Goal: Complete application form: Complete application form

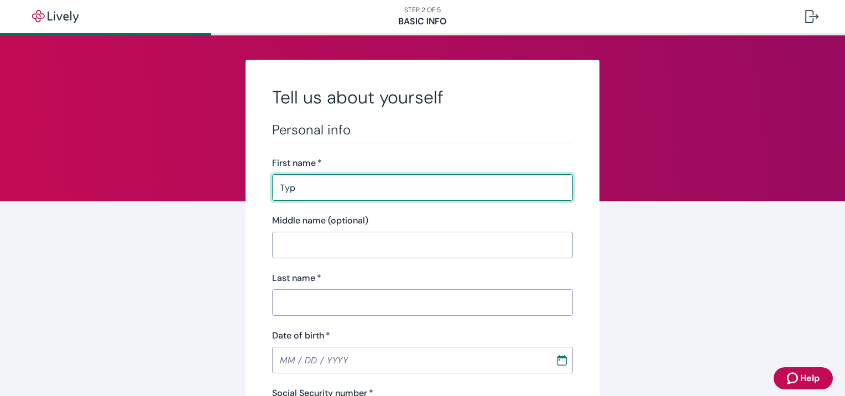
click at [490, 221] on div "Middle name (optional)" at bounding box center [422, 220] width 301 height 13
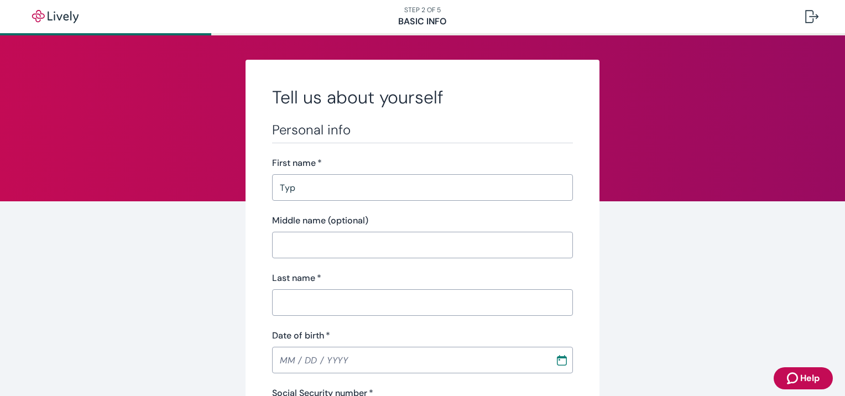
click at [393, 195] on input "Typ" at bounding box center [422, 187] width 301 height 22
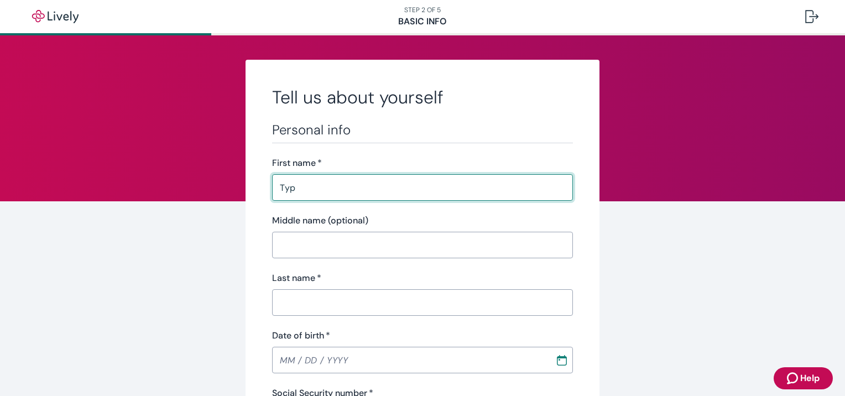
click at [392, 194] on input "Typ" at bounding box center [422, 187] width 301 height 22
type input "Typhanie"
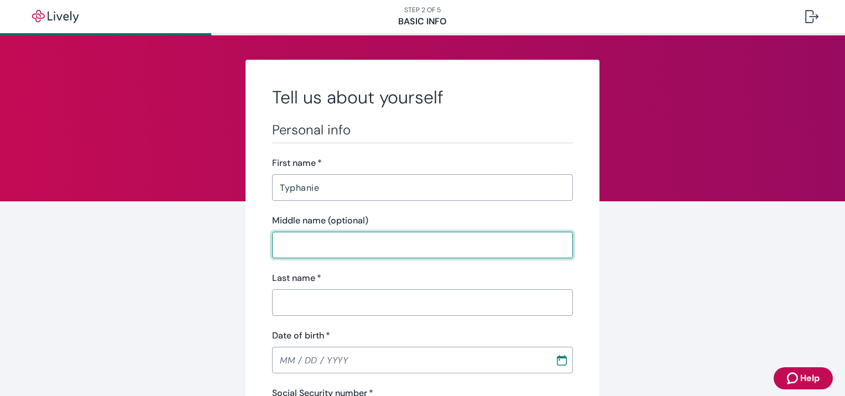
click at [341, 303] on input "Last name   *" at bounding box center [422, 303] width 301 height 22
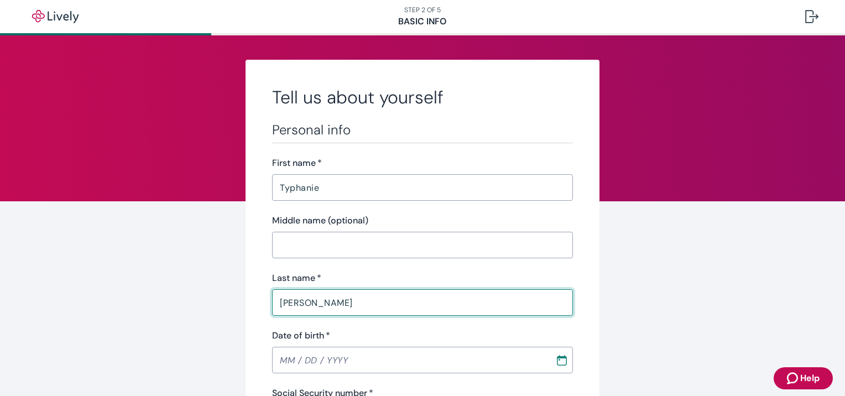
type input "[PERSON_NAME]"
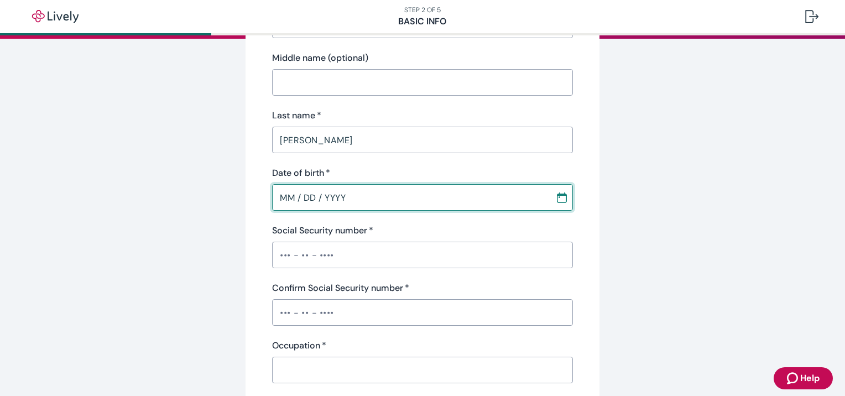
scroll to position [166, 0]
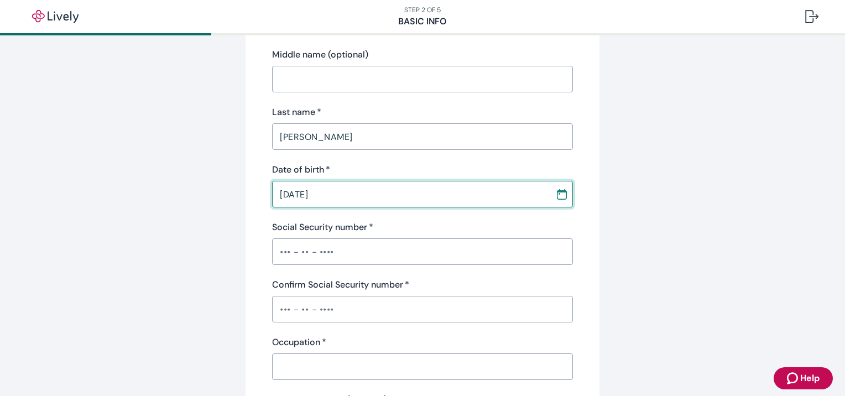
type input "[DATE]"
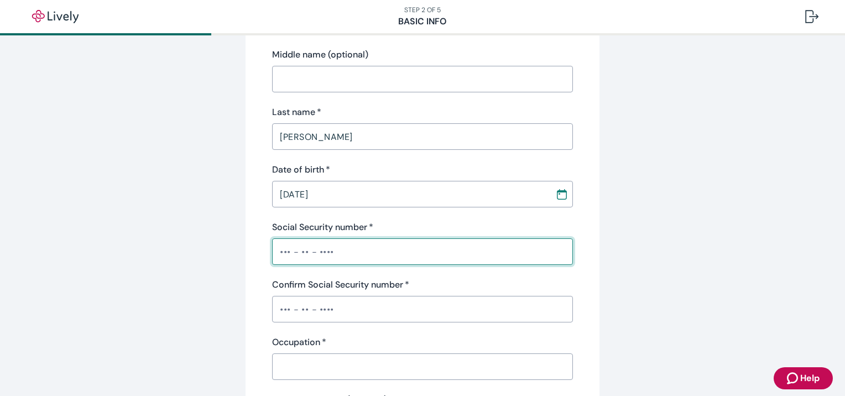
click at [272, 253] on input "Social Security number   *" at bounding box center [422, 252] width 301 height 22
type input "•••-••-6308"
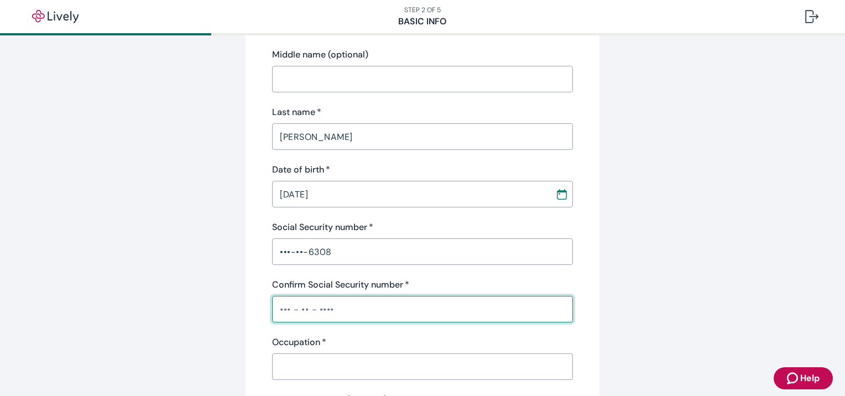
click at [273, 303] on input "Confirm Social Security number   *" at bounding box center [422, 309] width 301 height 22
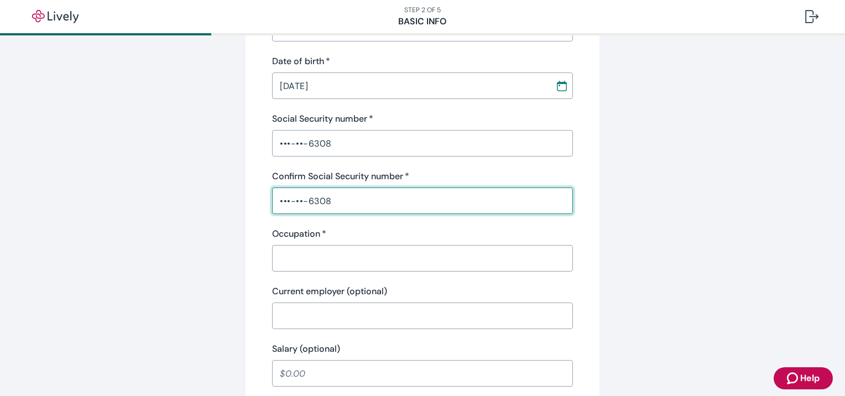
scroll to position [277, 0]
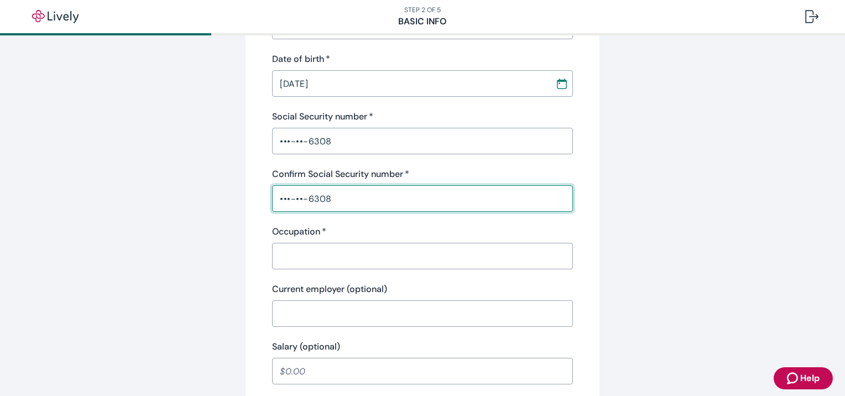
type input "•••-••-6308"
click at [332, 254] on input "Occupation   *" at bounding box center [422, 256] width 301 height 22
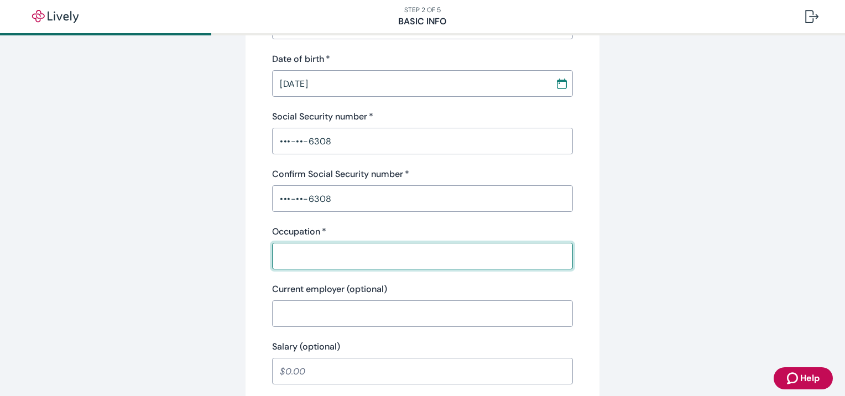
type input "DSP Connection Leader"
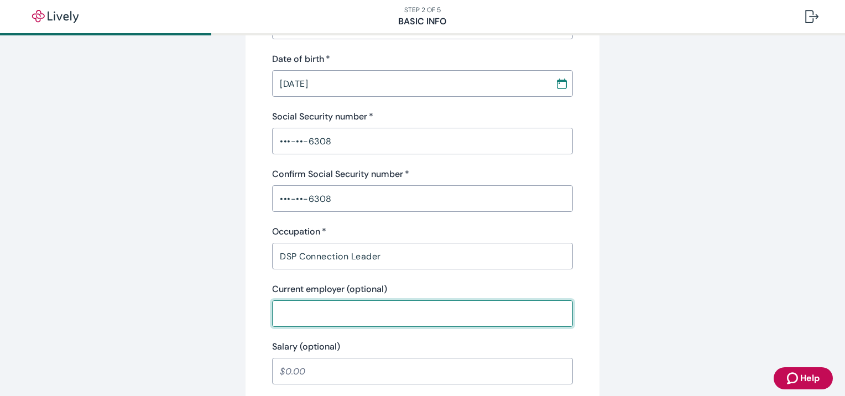
click at [366, 317] on input "Current employer (optional)" at bounding box center [422, 314] width 301 height 22
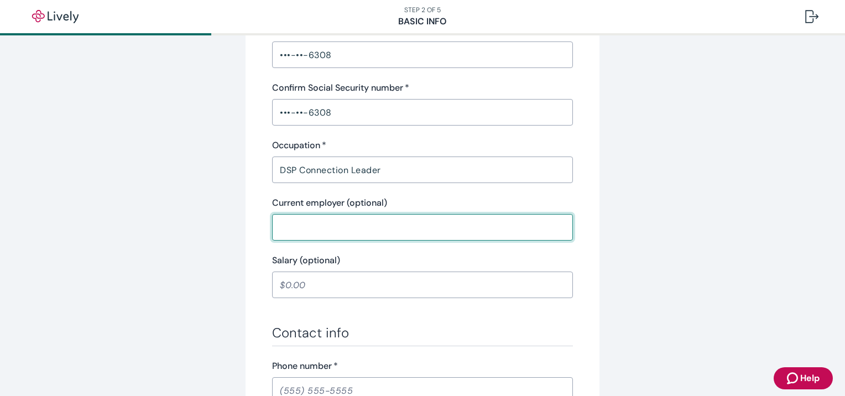
scroll to position [387, 0]
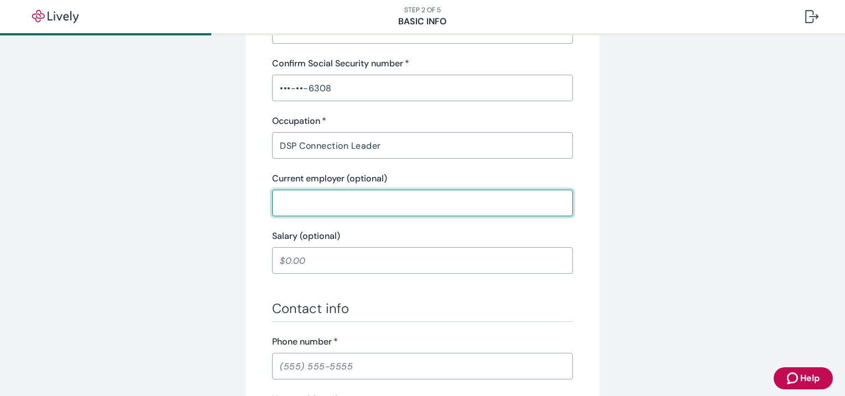
type input "Pathfinder"
type input "A"
type input "[PHONE_NUMBER]"
type input "[STREET_ADDRESS][PERSON_NAME]"
type input "HUNTINGTON"
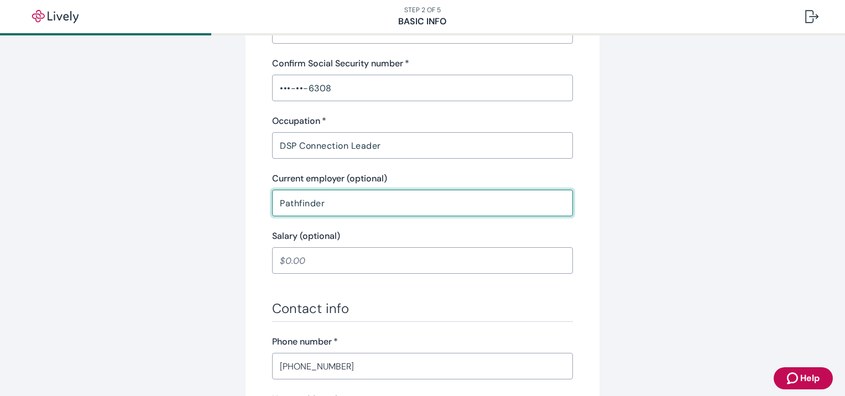
type input "46750"
click at [282, 263] on input "Salary (optional)" at bounding box center [422, 260] width 301 height 22
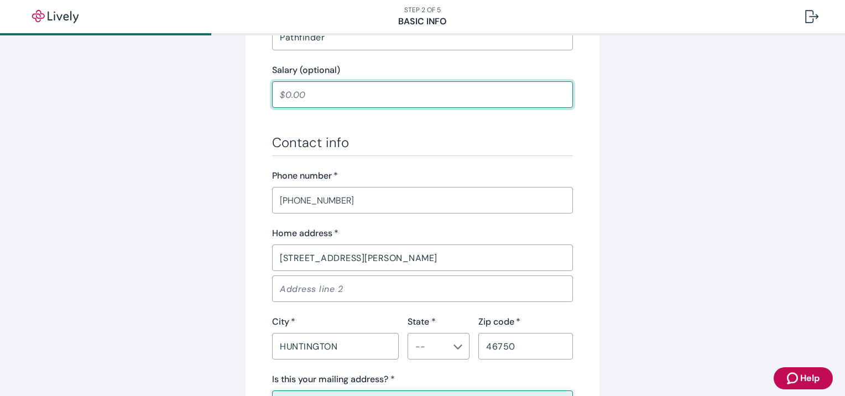
scroll to position [664, 0]
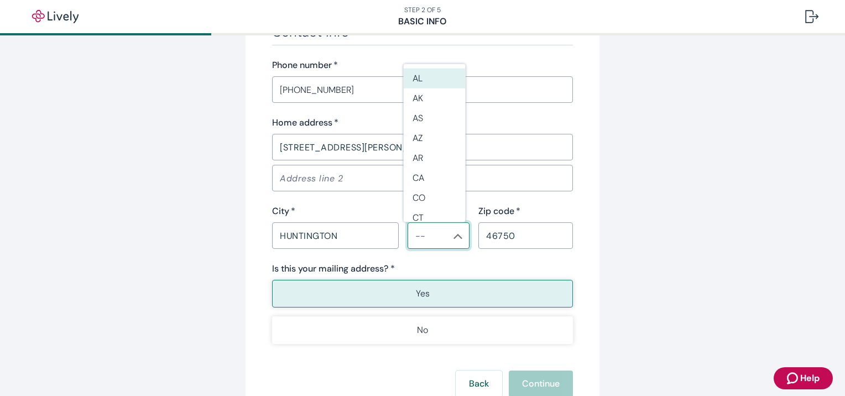
click at [443, 233] on input "State *" at bounding box center [429, 235] width 37 height 15
click at [428, 198] on li "IN" at bounding box center [435, 195] width 62 height 20
type input "IN"
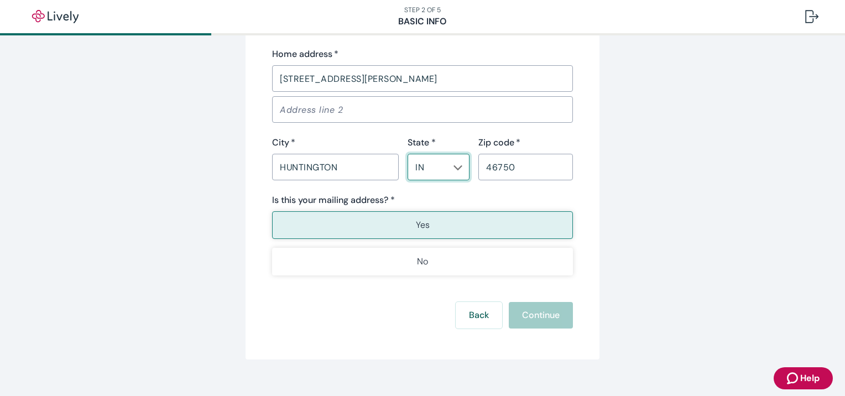
scroll to position [748, 0]
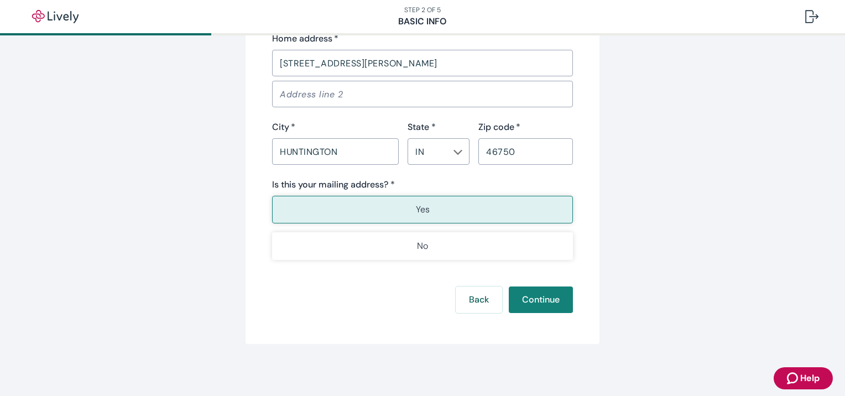
click at [436, 200] on button "Yes" at bounding box center [422, 210] width 301 height 28
click at [519, 292] on button "Continue" at bounding box center [541, 300] width 64 height 27
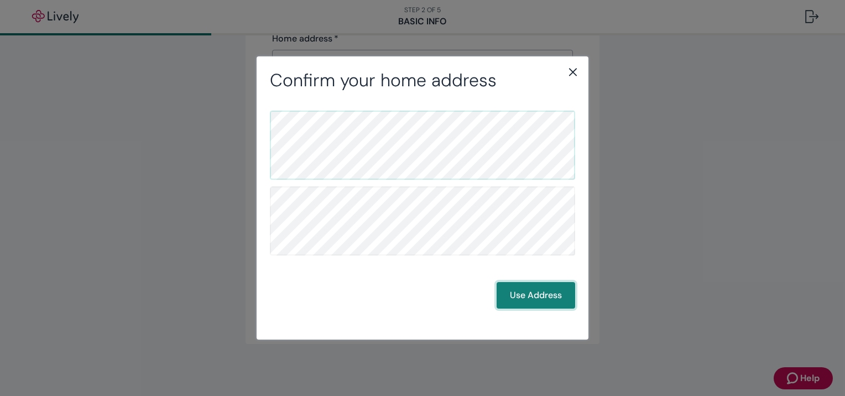
click at [535, 289] on button "Use Address" at bounding box center [536, 295] width 79 height 27
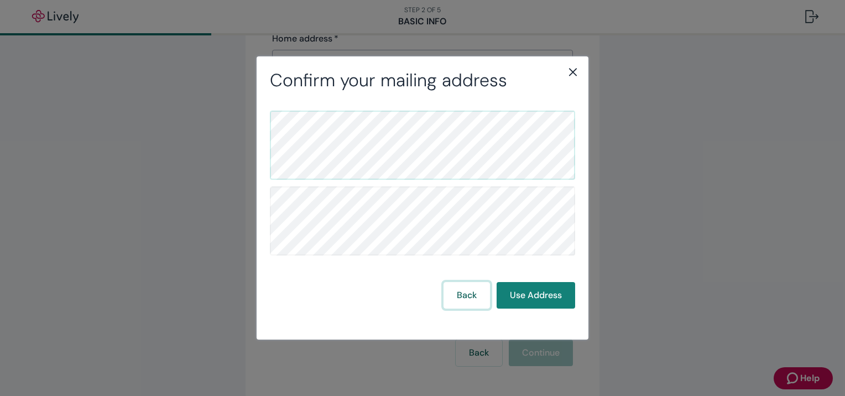
click at [478, 295] on button "Back" at bounding box center [467, 295] width 46 height 27
click at [529, 299] on button "Use Address" at bounding box center [536, 295] width 79 height 27
click at [573, 74] on icon "close" at bounding box center [572, 71] width 13 height 13
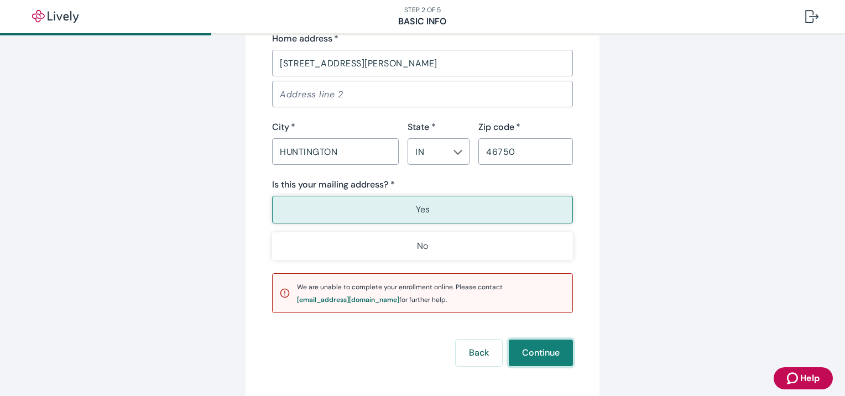
click at [557, 350] on button "Continue" at bounding box center [541, 353] width 64 height 27
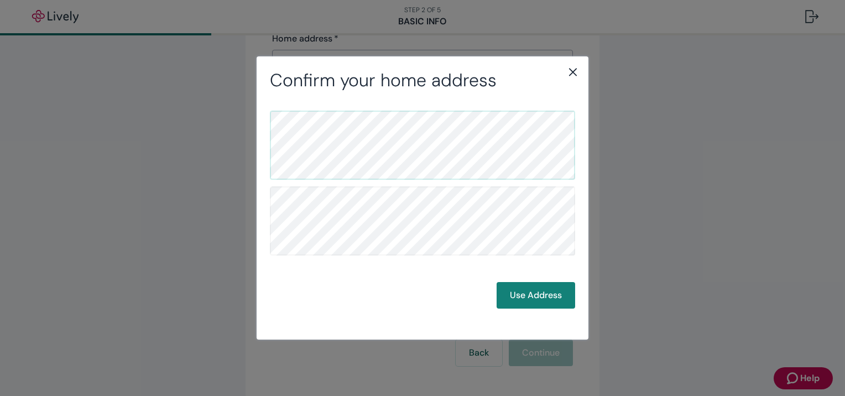
click at [570, 73] on icon "close" at bounding box center [572, 71] width 13 height 13
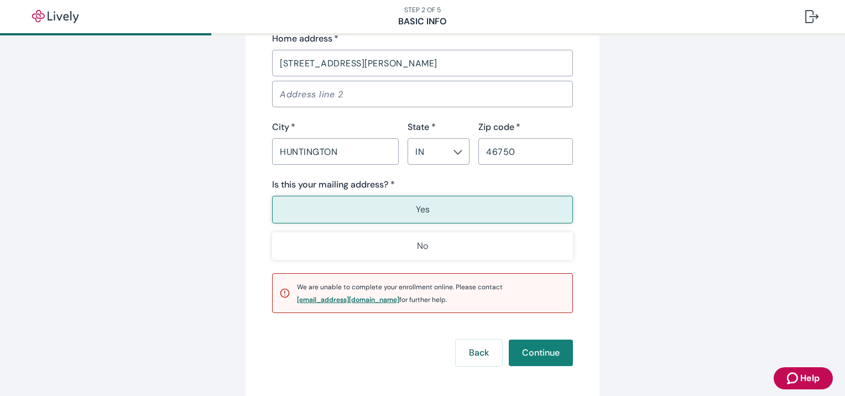
click at [340, 298] on div "[EMAIL_ADDRESS][DOMAIN_NAME]" at bounding box center [348, 299] width 102 height 7
